Goal: Information Seeking & Learning: Learn about a topic

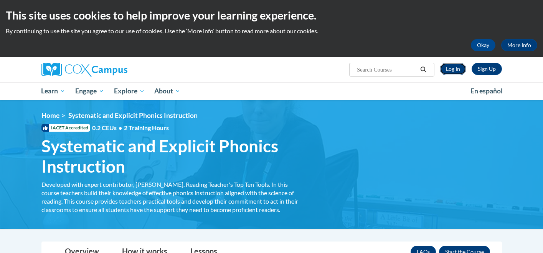
click at [451, 74] on link "Log In" at bounding box center [452, 69] width 26 height 12
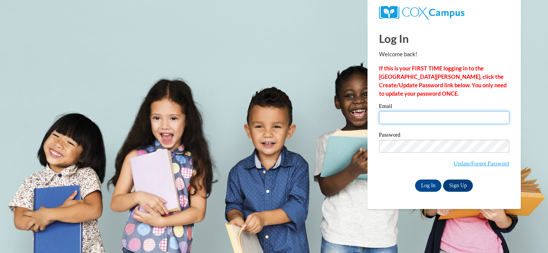
click at [402, 122] on input "Email" at bounding box center [444, 117] width 130 height 13
type input "sfemino@westfordk12.us"
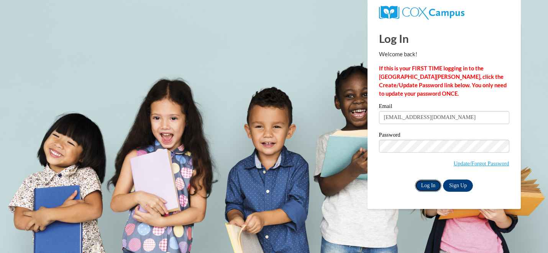
click at [428, 187] on input "Log In" at bounding box center [428, 186] width 27 height 12
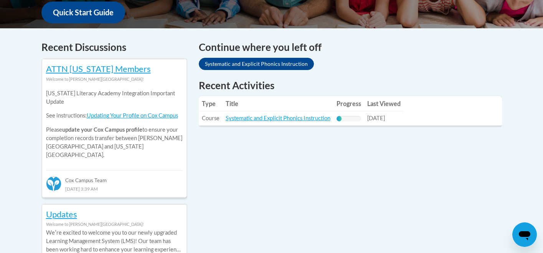
scroll to position [301, 0]
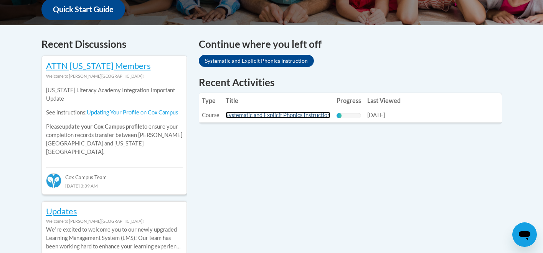
click at [309, 118] on link "Systematic and Explicit Phonics Instruction" at bounding box center [277, 115] width 105 height 7
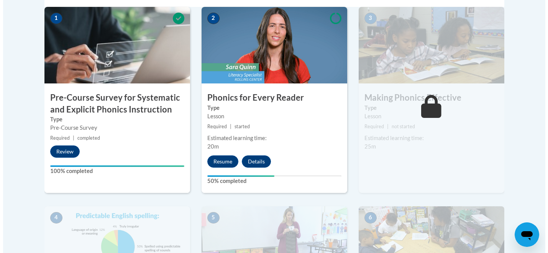
scroll to position [263, 0]
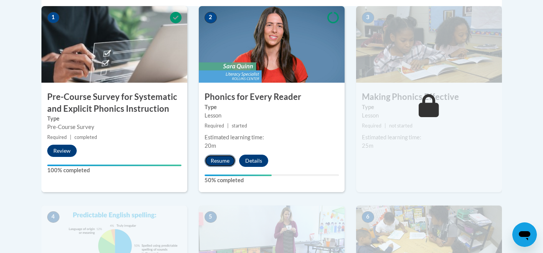
click at [220, 160] on button "Resume" at bounding box center [219, 161] width 31 height 12
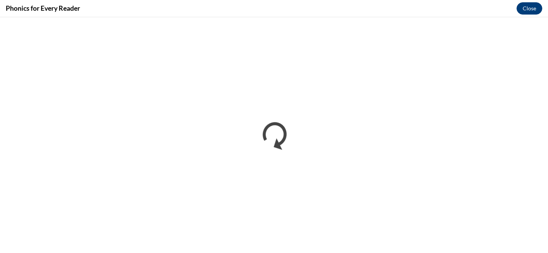
scroll to position [0, 0]
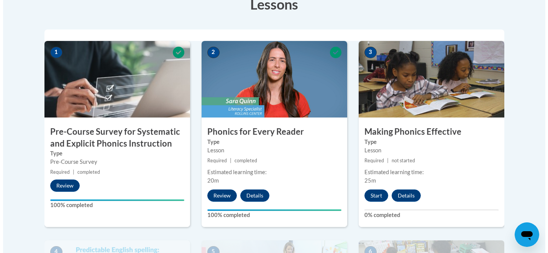
scroll to position [230, 0]
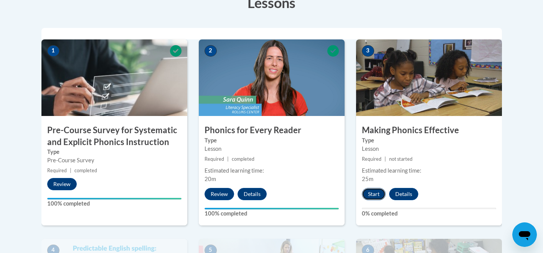
click at [374, 194] on button "Start" at bounding box center [374, 194] width 24 height 12
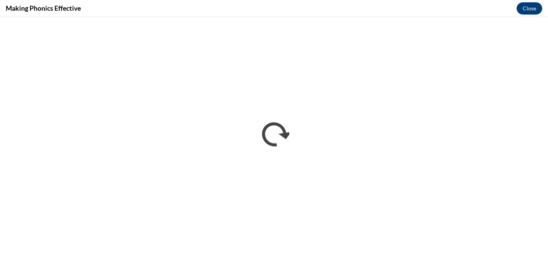
scroll to position [0, 0]
